Goal: Task Accomplishment & Management: Use online tool/utility

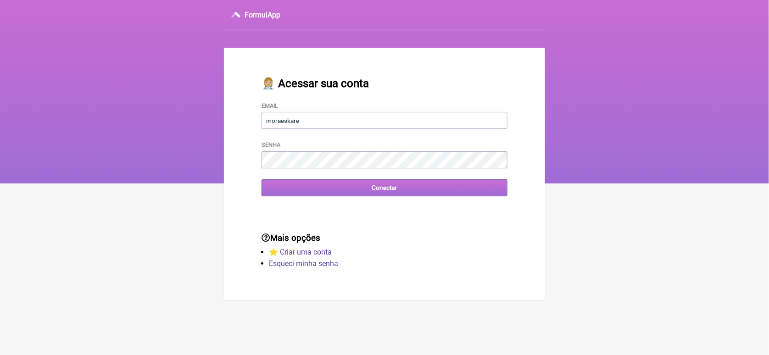
click at [286, 188] on input "Conectar" at bounding box center [384, 187] width 246 height 17
click at [379, 189] on input "Conectar" at bounding box center [384, 187] width 246 height 17
click at [308, 125] on input "moraeskare" at bounding box center [384, 120] width 246 height 17
type input "[EMAIL_ADDRESS][DOMAIN_NAME]"
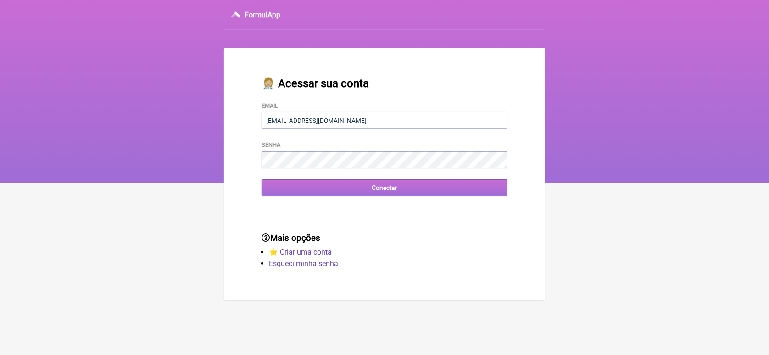
click at [380, 189] on input "Conectar" at bounding box center [384, 187] width 246 height 17
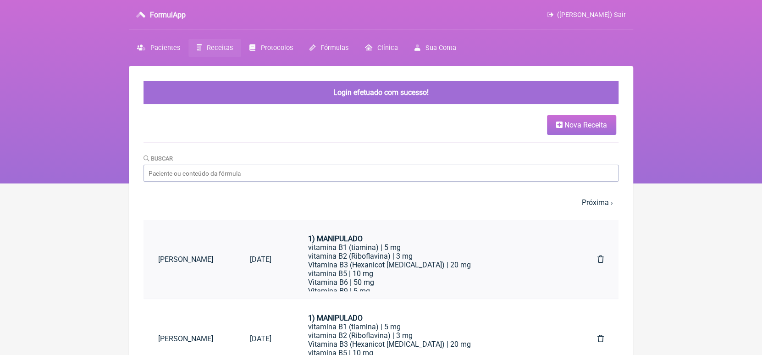
click at [209, 256] on link "[PERSON_NAME]" at bounding box center [190, 259] width 92 height 23
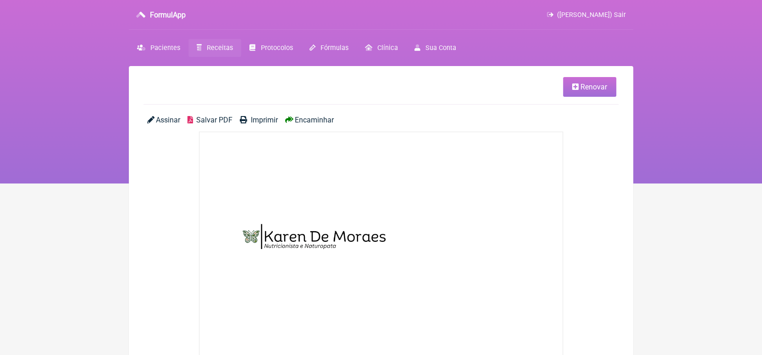
click at [593, 87] on span "Renovar" at bounding box center [594, 87] width 27 height 9
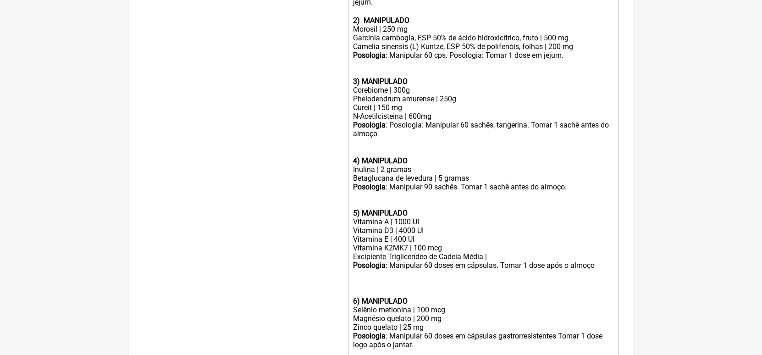
scroll to position [391, 0]
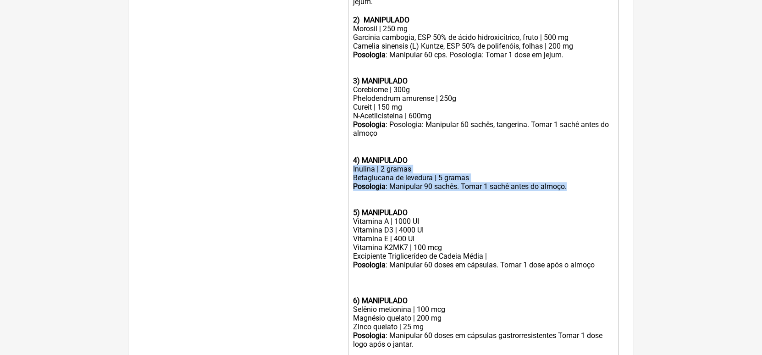
drag, startPoint x: 352, startPoint y: 180, endPoint x: 511, endPoint y: 204, distance: 160.9
click at [511, 204] on trix-editor "1) MANIPULADO vitamina B1 (tiamina) | 5 mg vitamina B2 (Riboflavina) | 3 mg Vit…" at bounding box center [483, 200] width 271 height 568
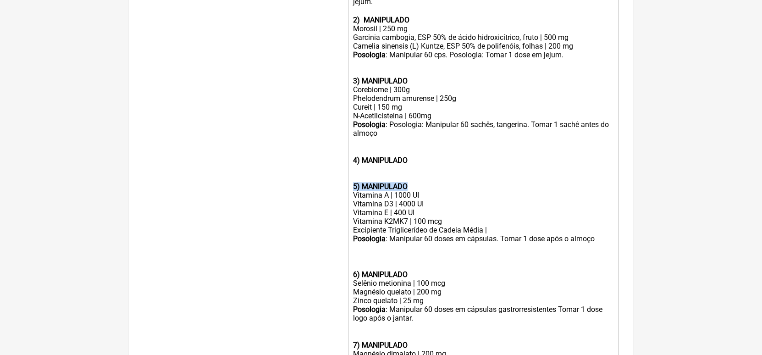
drag, startPoint x: 352, startPoint y: 197, endPoint x: 408, endPoint y: 196, distance: 55.9
click at [408, 196] on trix-editor "1) MANIPULADO vitamina B1 (tiamina) | 5 mg vitamina B2 (Riboflavina) | 3 mg Vit…" at bounding box center [483, 187] width 271 height 542
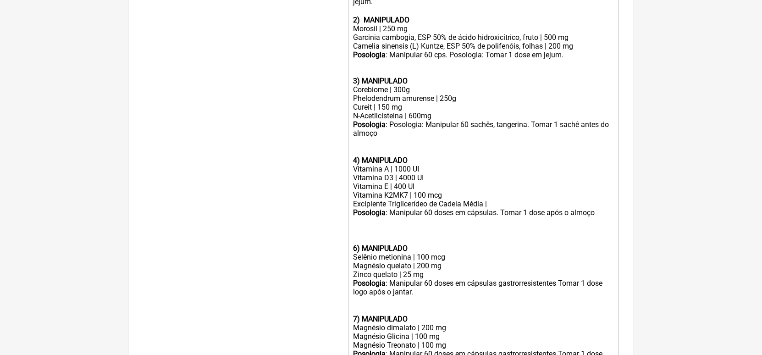
click at [352, 265] on trix-editor "1) MANIPULADO vitamina B1 (tiamina) | 5 mg vitamina B2 (Riboflavina) | 3 mg Vit…" at bounding box center [483, 174] width 271 height 516
click at [352, 332] on trix-editor "1) MANIPULADO vitamina B1 (tiamina) | 5 mg vitamina B2 (Riboflavina) | 3 mg Vit…" at bounding box center [483, 174] width 271 height 516
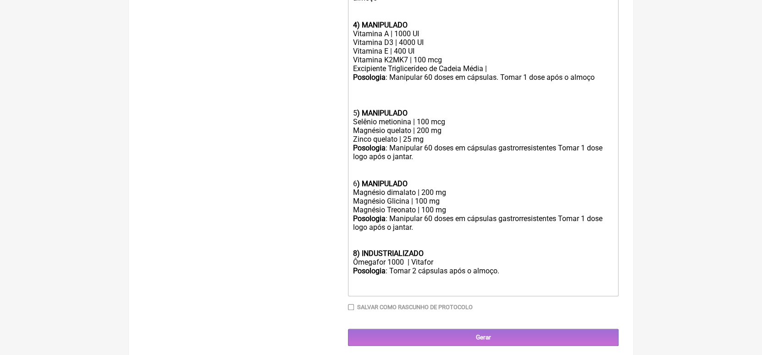
scroll to position [546, 0]
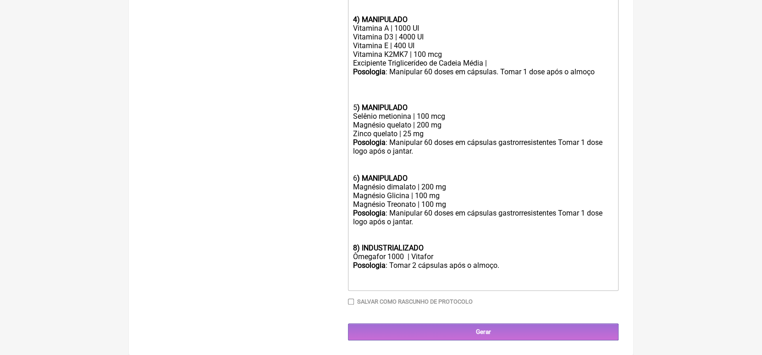
click at [353, 245] on strong "8) INDUSTRIALIZADO" at bounding box center [388, 247] width 71 height 9
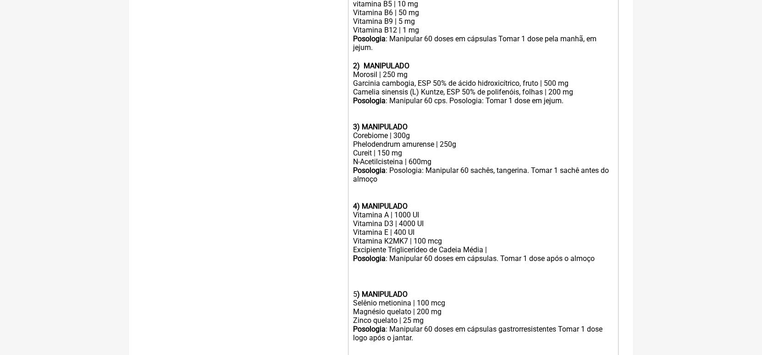
scroll to position [345, 0]
click at [472, 182] on div "Posologia : Posologia: Manipular 60 sachês, tangerina. Tomar 1 sachê antes do a…" at bounding box center [483, 184] width 260 height 36
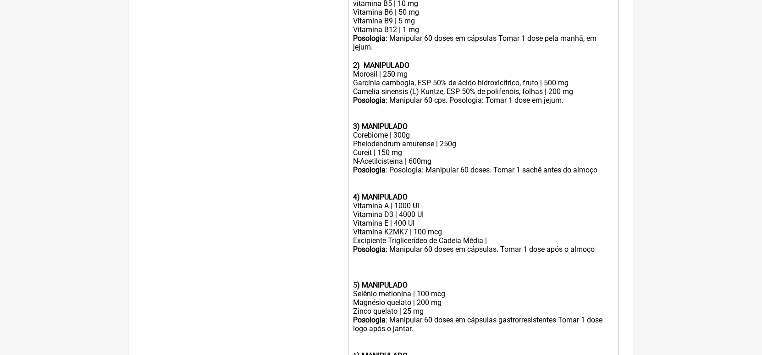
click at [524, 182] on div "Posologia : Posologia: Manipular 60 doses. Tomar 1 sachê antes do almoço ㅤ" at bounding box center [483, 179] width 260 height 27
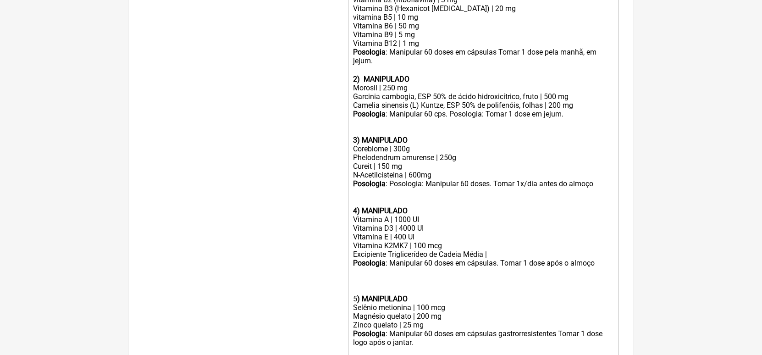
scroll to position [332, 0]
click at [370, 289] on div at bounding box center [483, 281] width 260 height 26
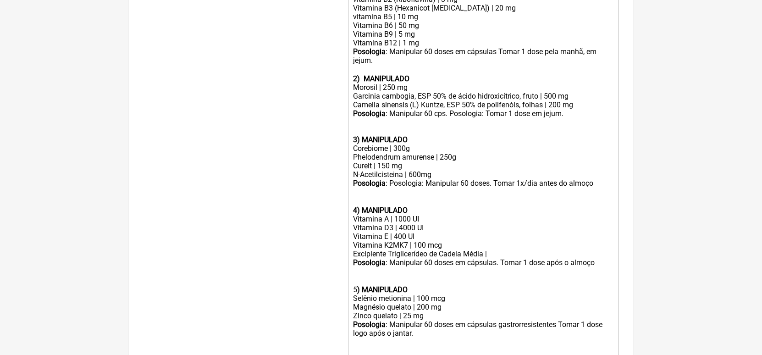
type trix-editor "<div><strong>1) MANIPULADO</strong></div><div>vitamina B1 (tiamina) | 5 mg</div…"
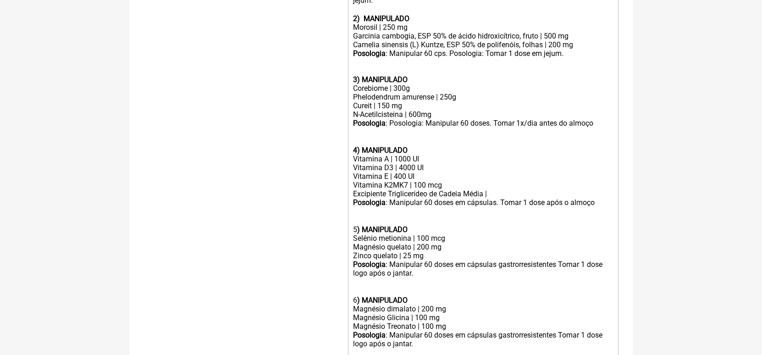
scroll to position [528, 0]
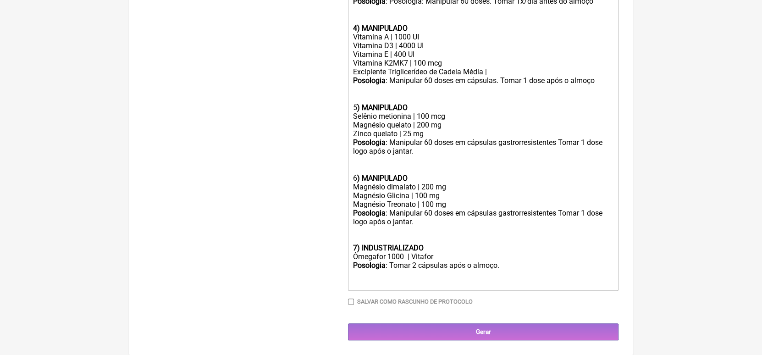
click at [353, 303] on input "Salvar como rascunho de Protocolo" at bounding box center [351, 302] width 6 height 6
checkbox input "true"
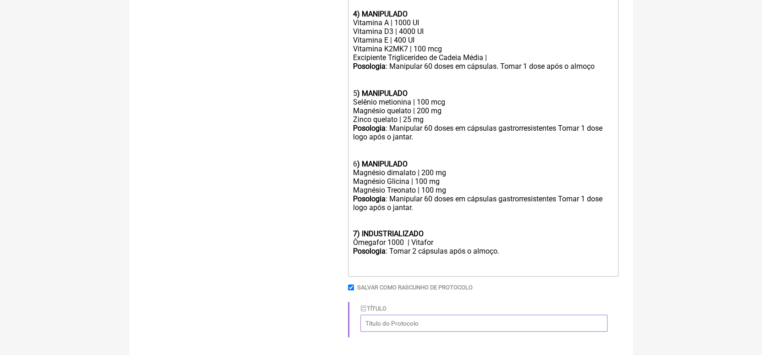
click at [381, 332] on input "Título" at bounding box center [483, 323] width 247 height 17
type input "Manejo pós Monjaro"
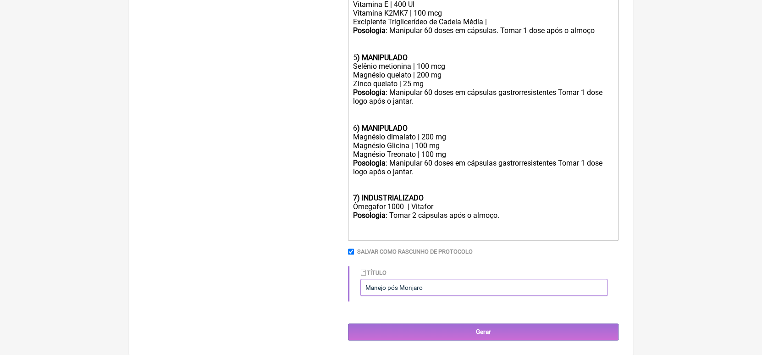
scroll to position [579, 0]
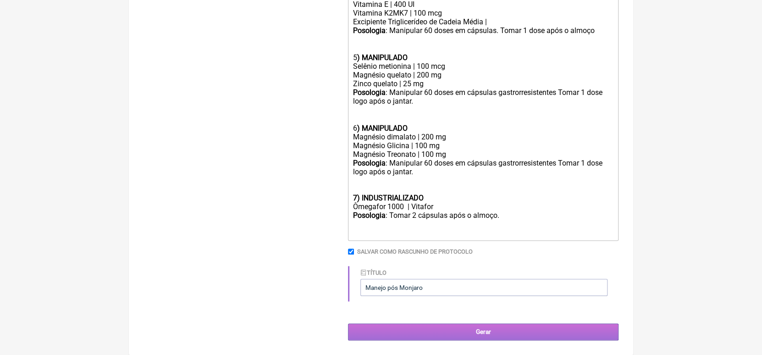
click at [479, 328] on input "Gerar" at bounding box center [483, 331] width 271 height 17
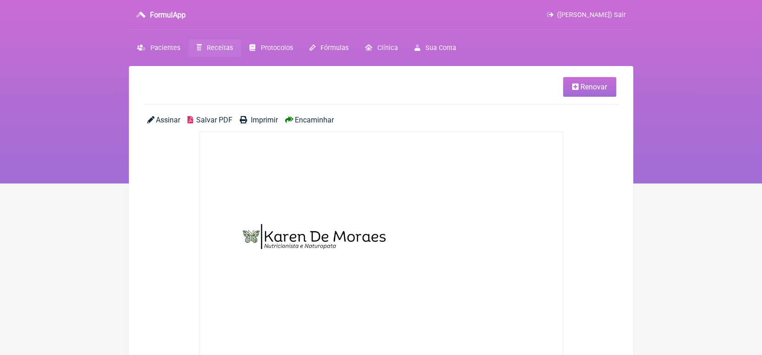
click at [223, 45] on span "Receitas" at bounding box center [220, 48] width 26 height 8
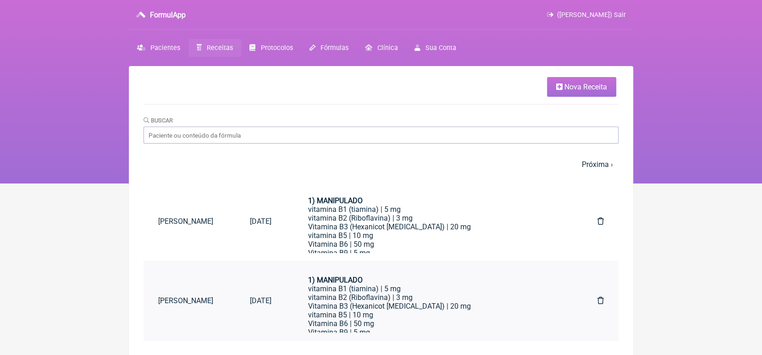
click at [600, 299] on icon at bounding box center [600, 300] width 6 height 7
click at [682, 47] on nav "FormulApp ([PERSON_NAME]) Sair [GEOGRAPHIC_DATA] Receitas Protocolos Fórmulas […" at bounding box center [381, 91] width 762 height 183
click at [215, 217] on link "Vera Marilia de Azevedo Martins" at bounding box center [190, 221] width 92 height 23
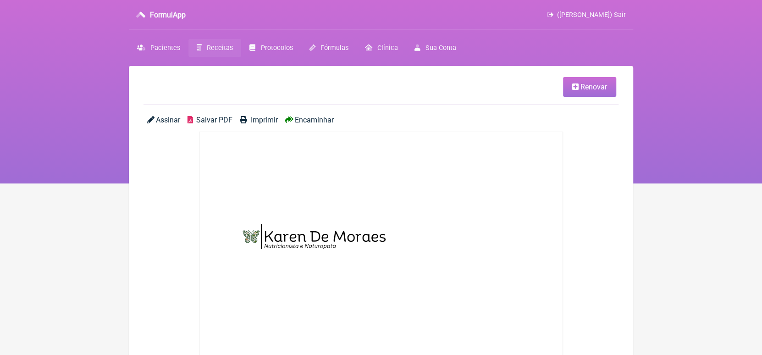
click at [213, 119] on span "Salvar PDF" at bounding box center [214, 120] width 36 height 9
